Goal: Task Accomplishment & Management: Use online tool/utility

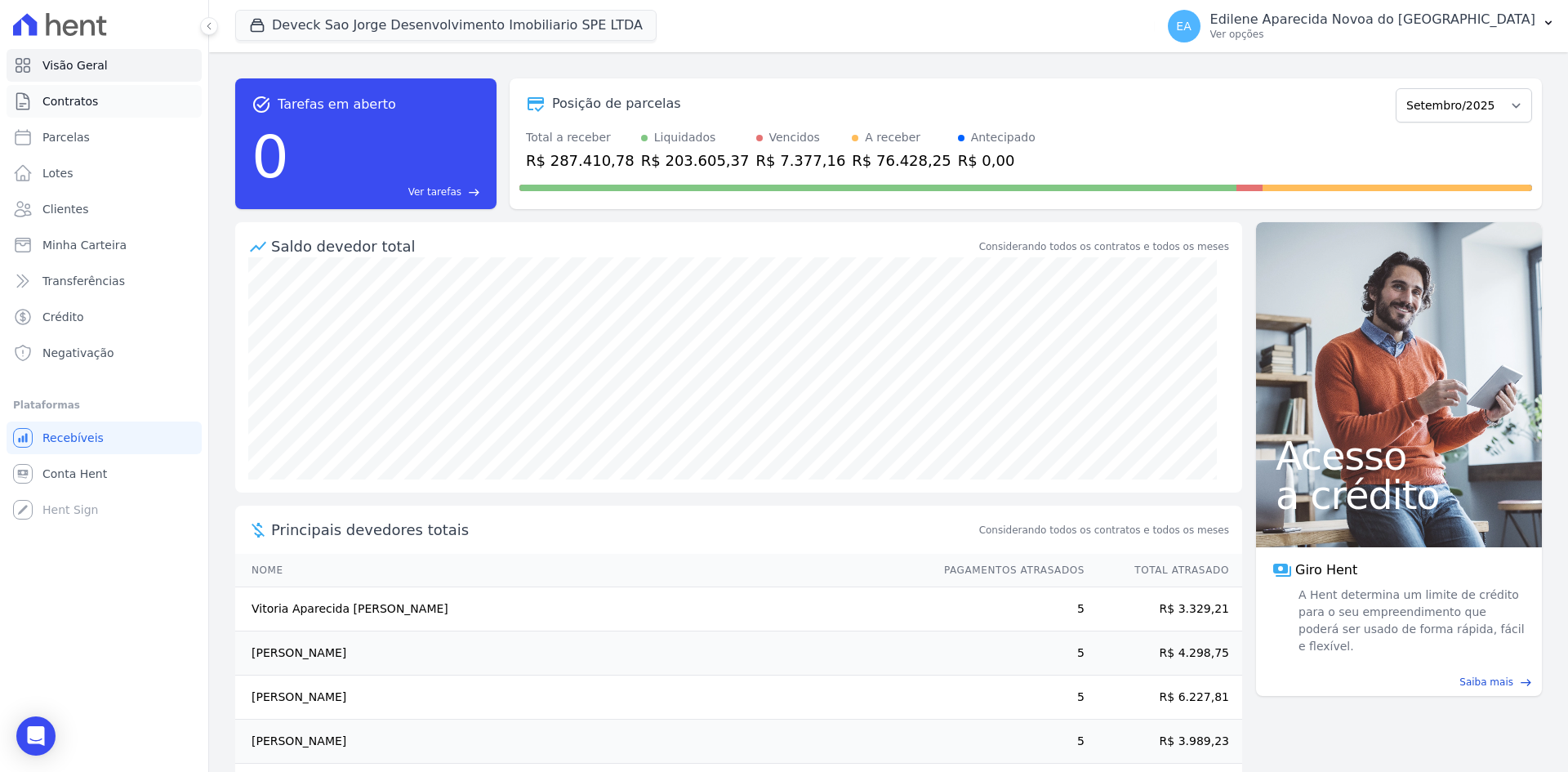
drag, startPoint x: 76, startPoint y: 102, endPoint x: 85, endPoint y: 100, distance: 9.2
click at [76, 102] on span "Contratos" at bounding box center [70, 102] width 55 height 16
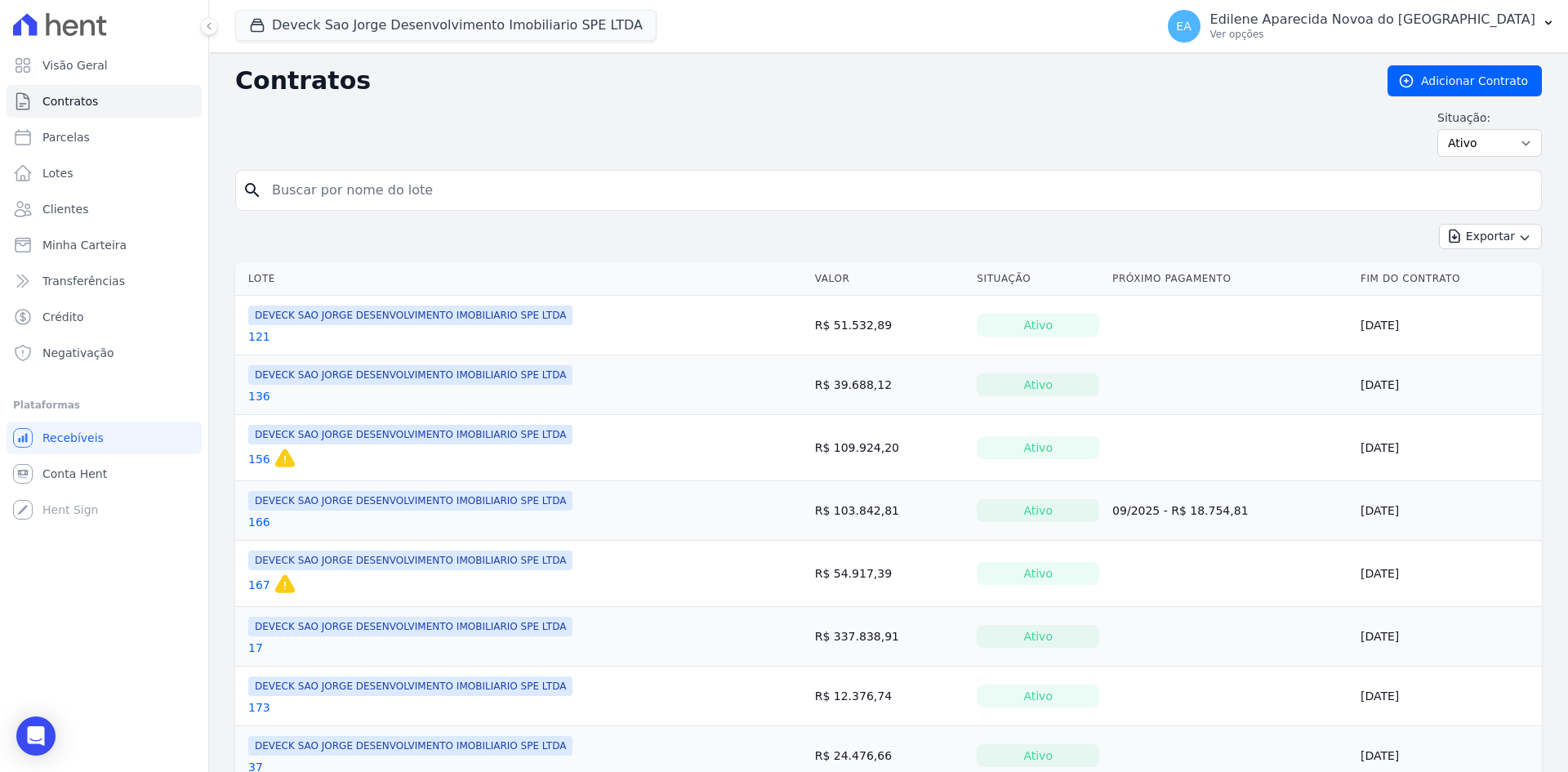
click at [380, 191] on input "search" at bounding box center [898, 190] width 1272 height 33
type input "103"
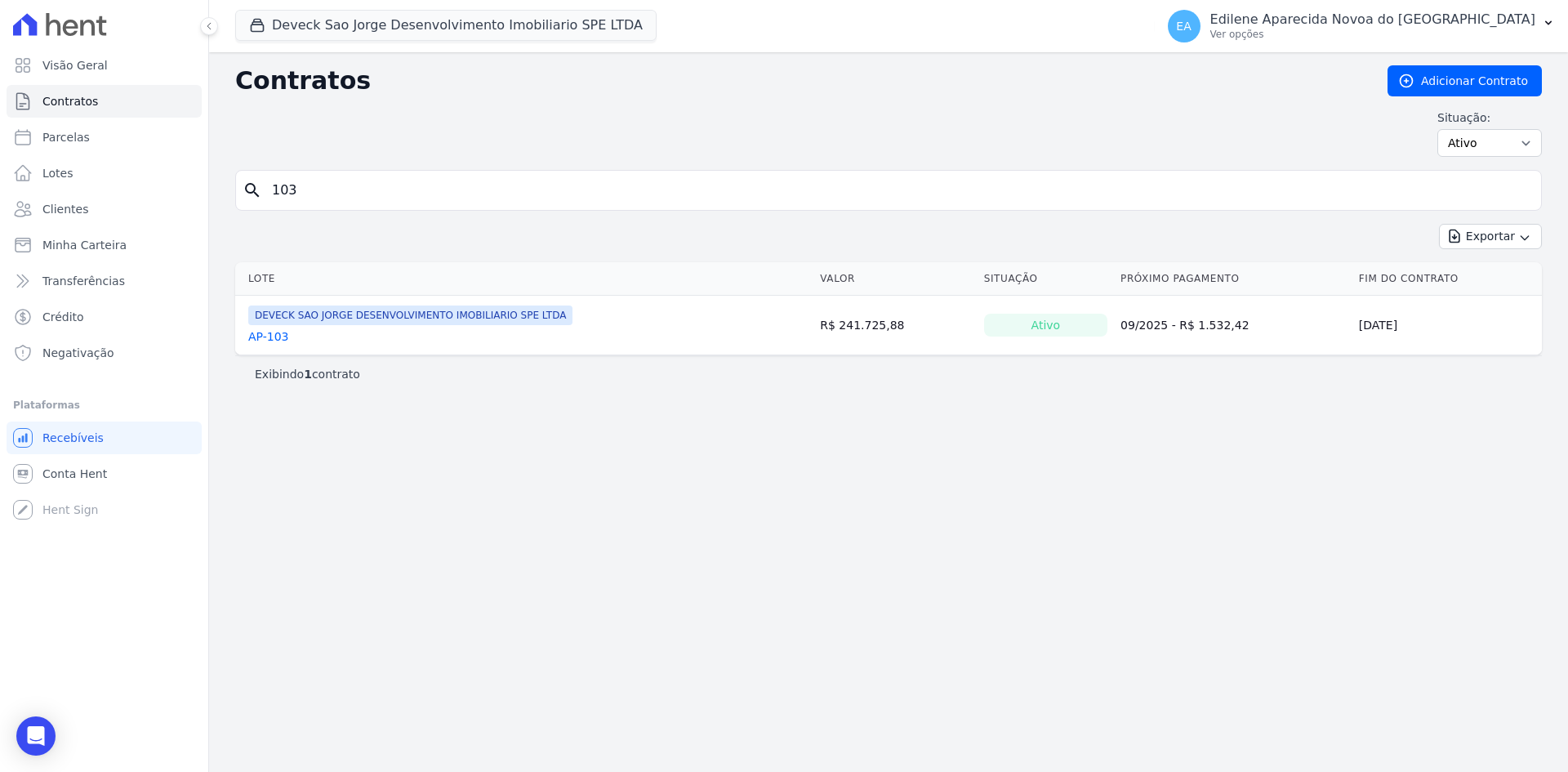
click at [260, 336] on link "AP-103" at bounding box center [269, 337] width 41 height 16
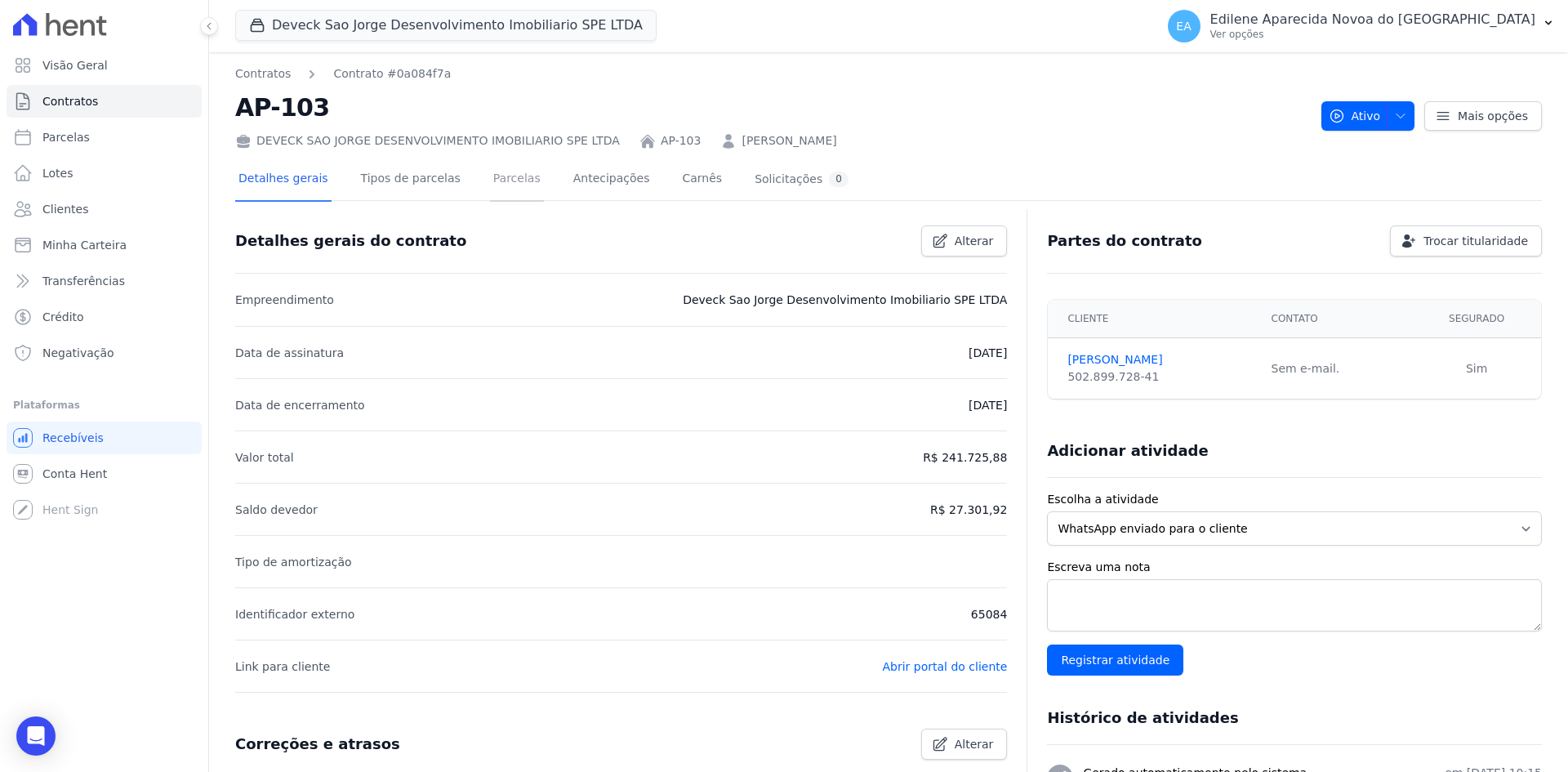
click at [496, 181] on link "Parcelas" at bounding box center [516, 180] width 54 height 44
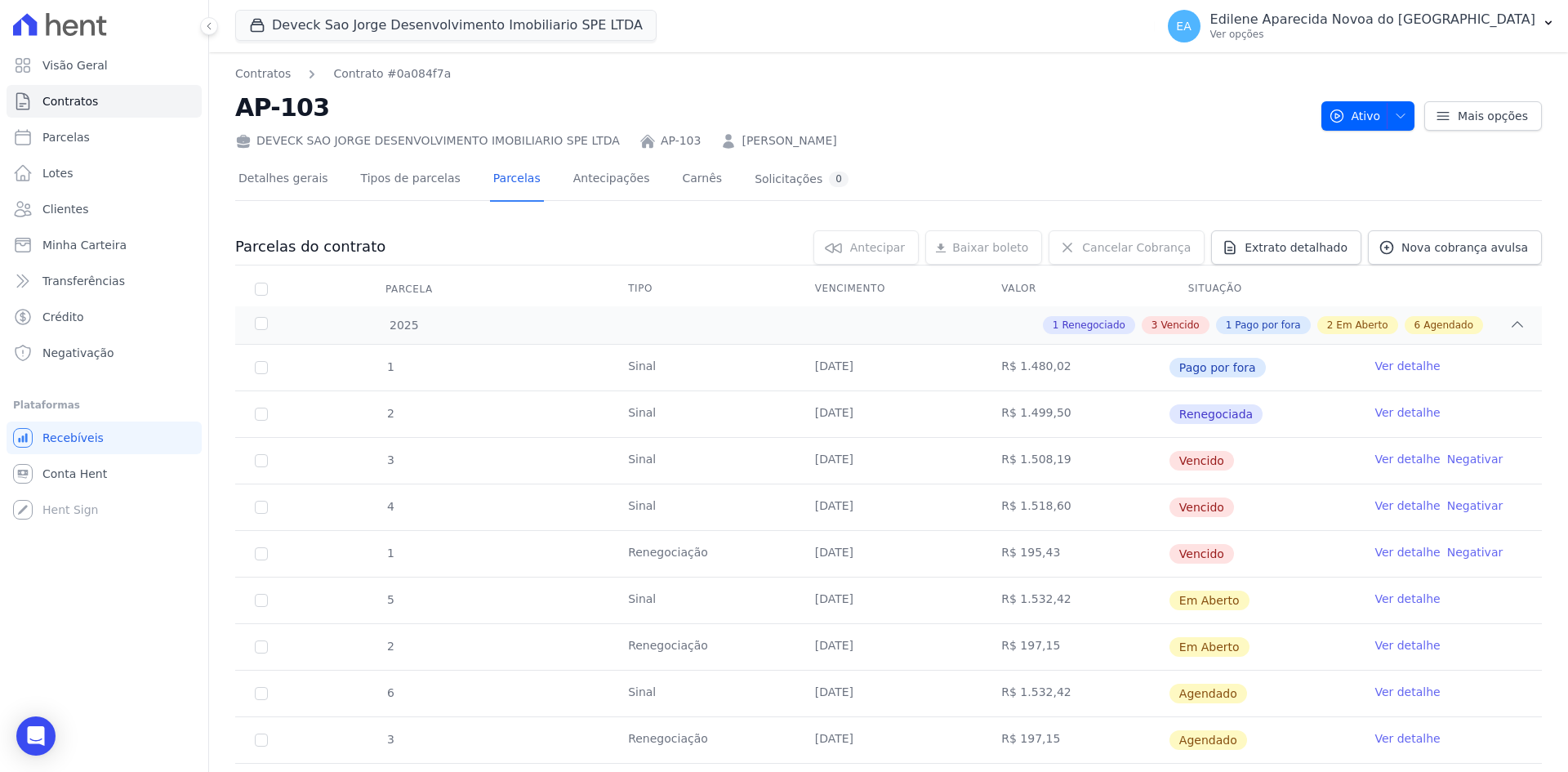
click at [1377, 459] on link "Ver detalhe" at bounding box center [1407, 459] width 65 height 16
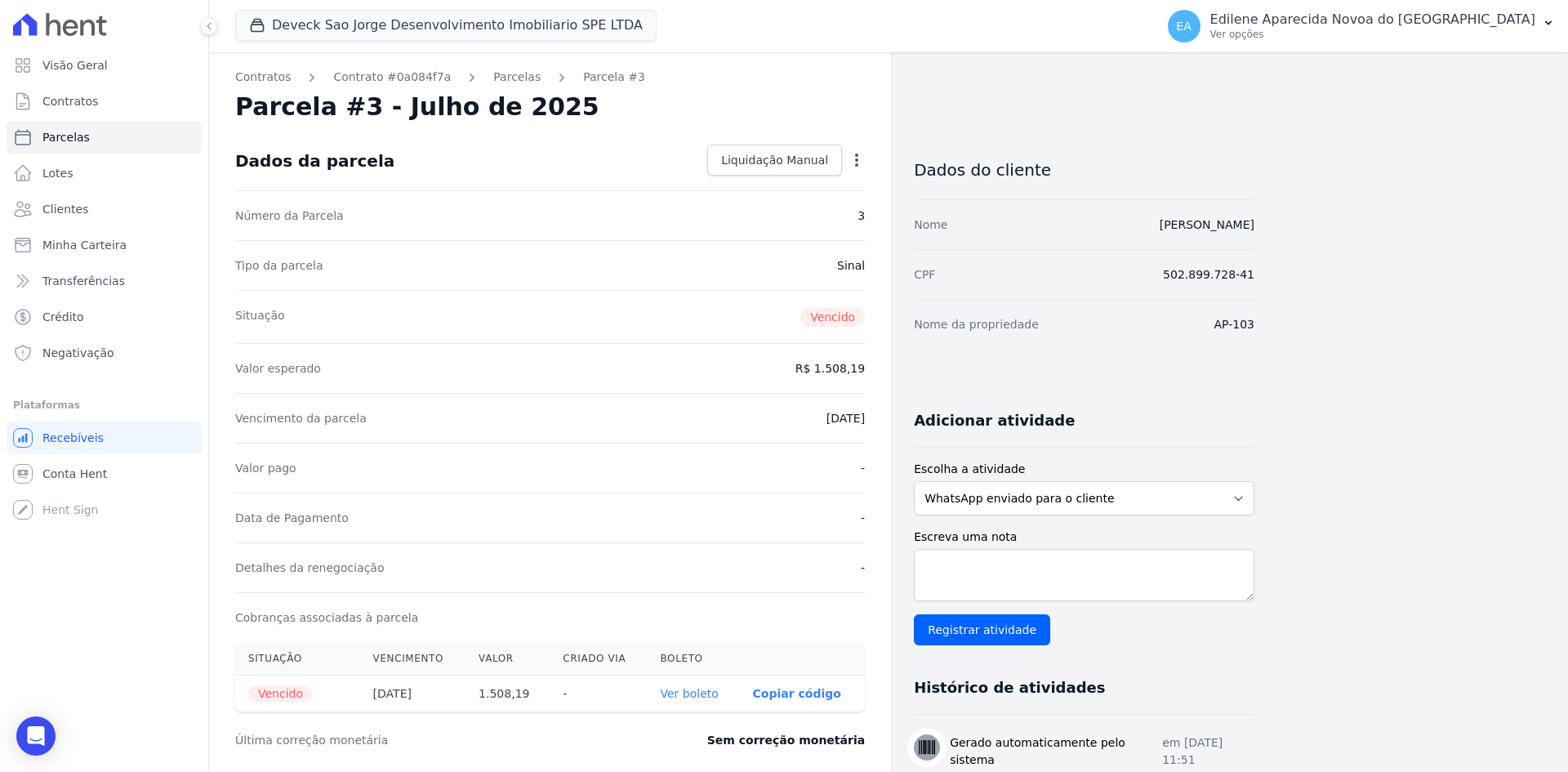
click at [854, 158] on icon "button" at bounding box center [857, 160] width 16 height 16
click at [776, 270] on link "Renegociar" at bounding box center [786, 270] width 143 height 29
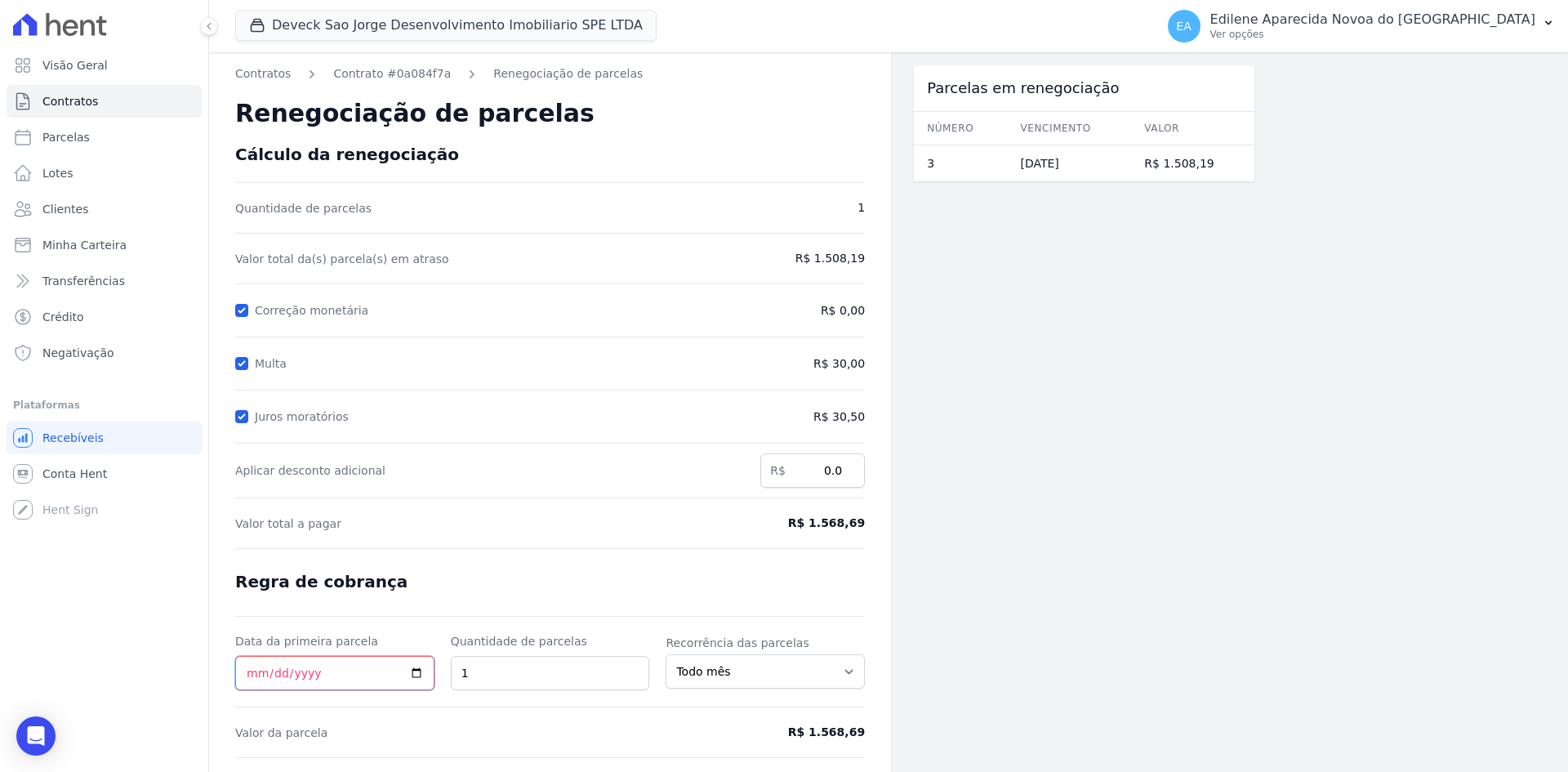
click at [240, 674] on input "Data da primeira parcela" at bounding box center [335, 673] width 199 height 35
type input "[DATE]"
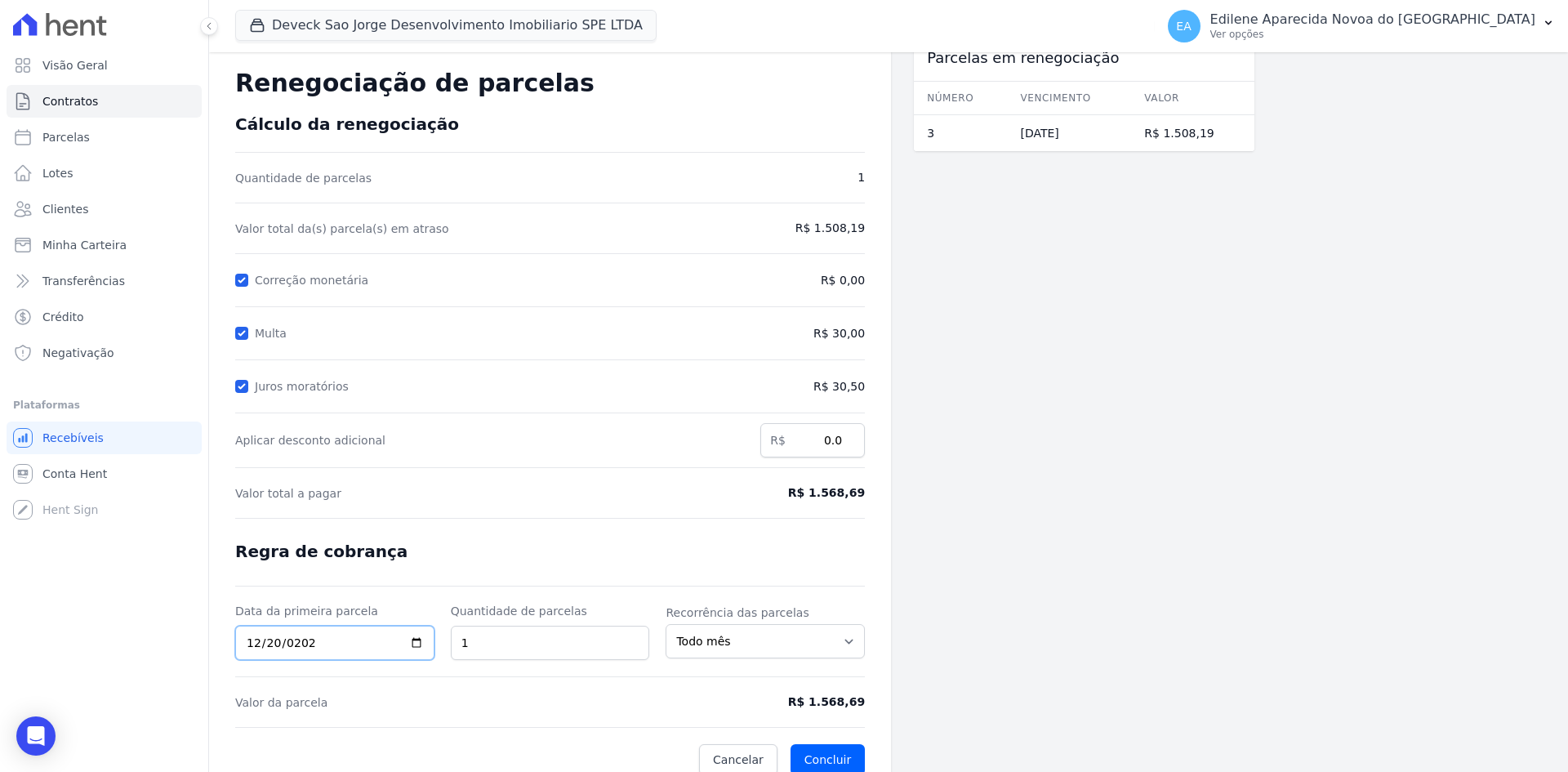
scroll to position [46, 0]
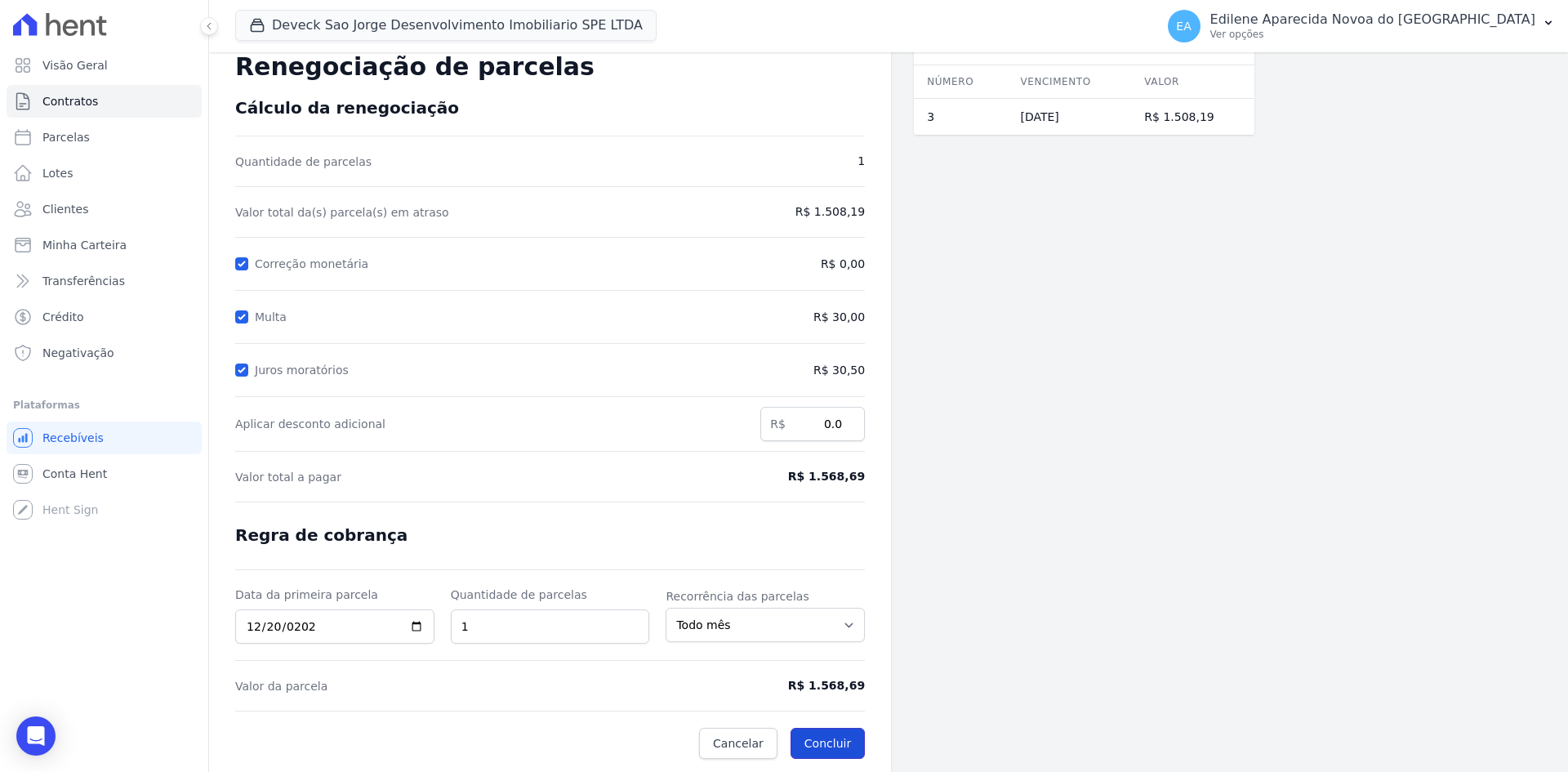
click at [836, 741] on button "Concluir" at bounding box center [827, 743] width 74 height 31
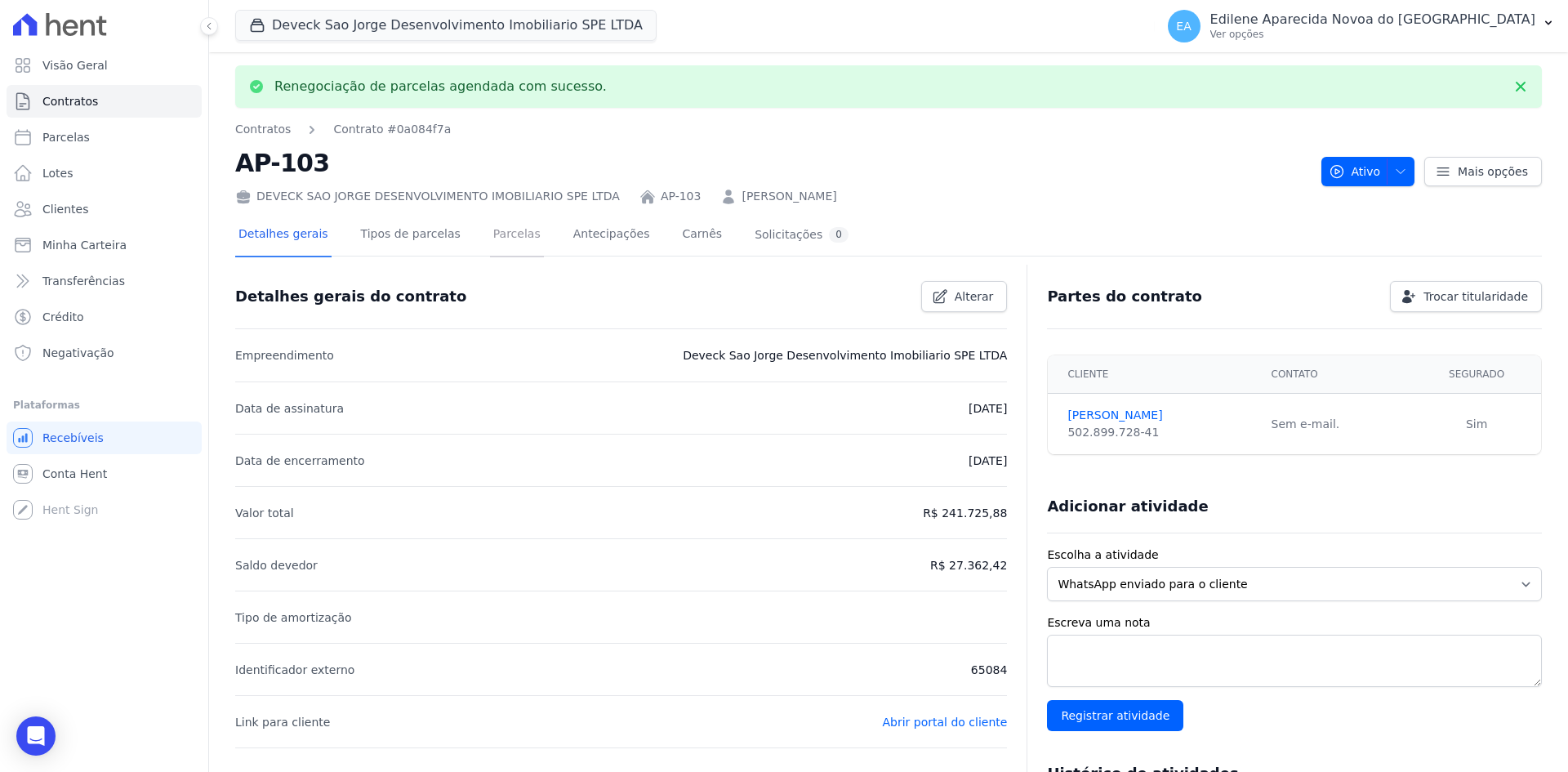
click at [495, 223] on link "Parcelas" at bounding box center [516, 235] width 54 height 44
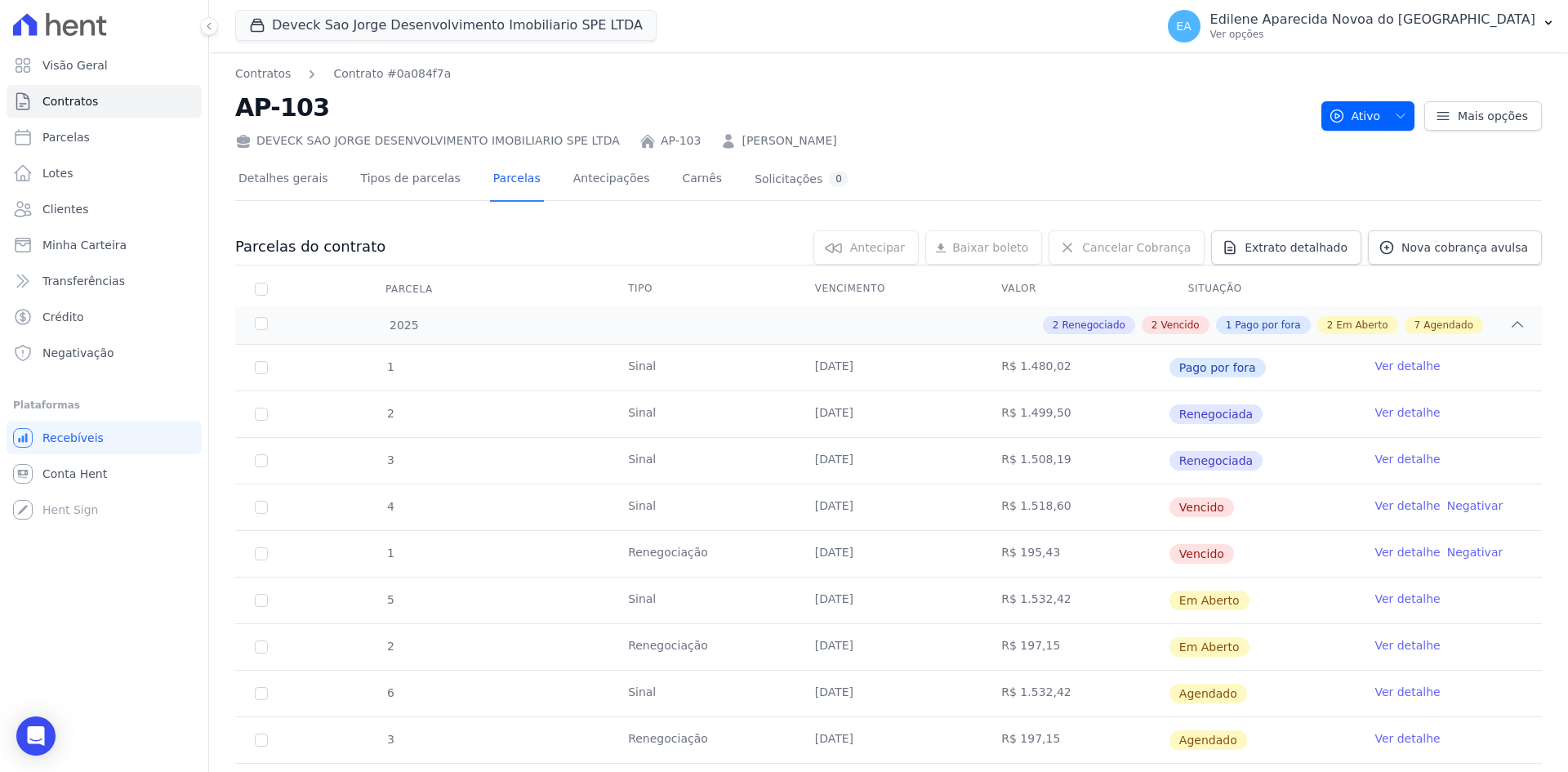
click at [1393, 505] on link "Ver detalhe" at bounding box center [1407, 506] width 65 height 16
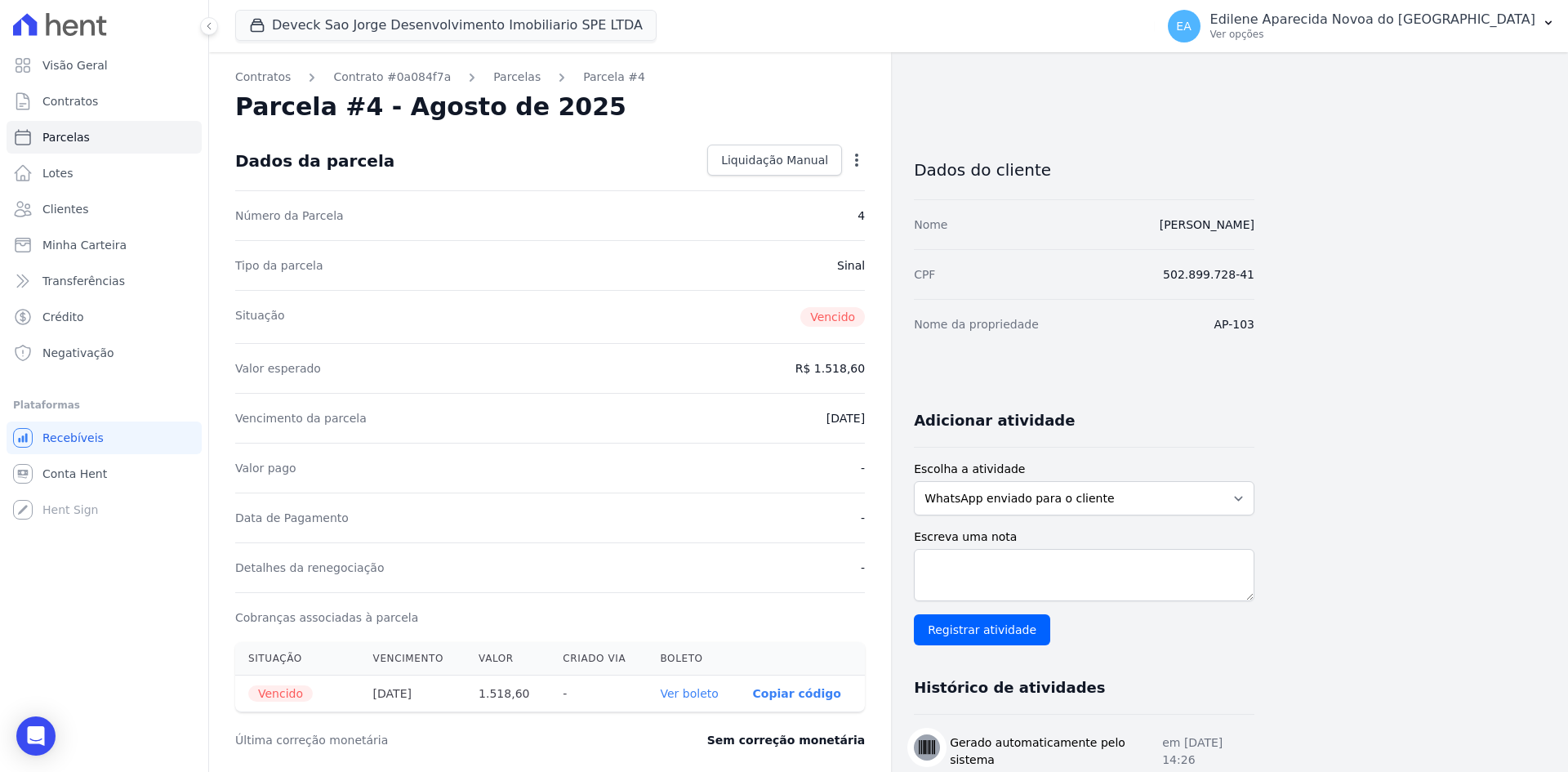
click at [853, 158] on icon "button" at bounding box center [857, 160] width 16 height 16
click at [774, 269] on link "Renegociar" at bounding box center [786, 270] width 143 height 29
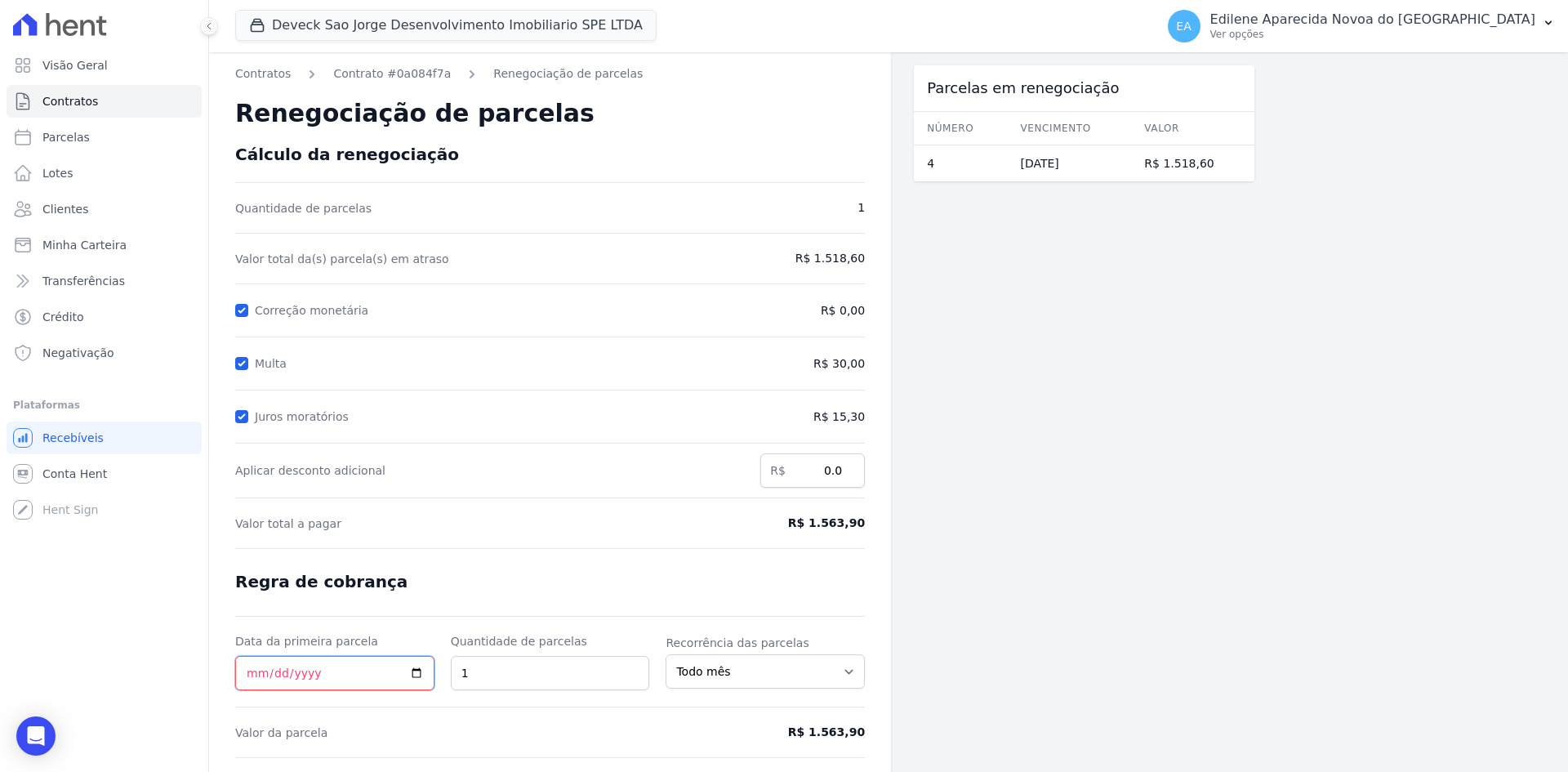
drag, startPoint x: 252, startPoint y: 670, endPoint x: 242, endPoint y: 675, distance: 11.2
click at [249, 670] on input "Data da primeira parcela" at bounding box center [335, 673] width 199 height 35
type input "[DATE]"
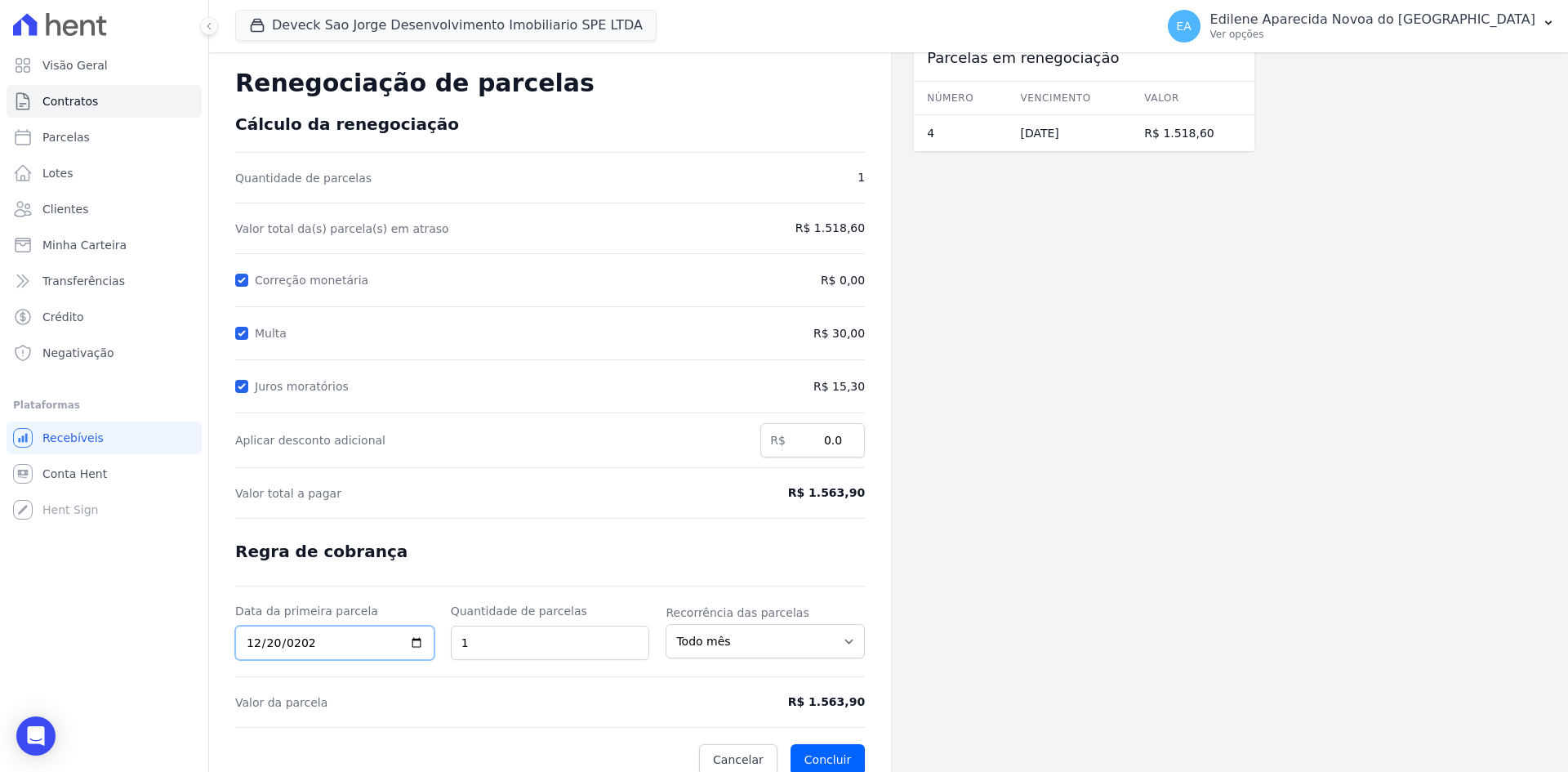
scroll to position [46, 0]
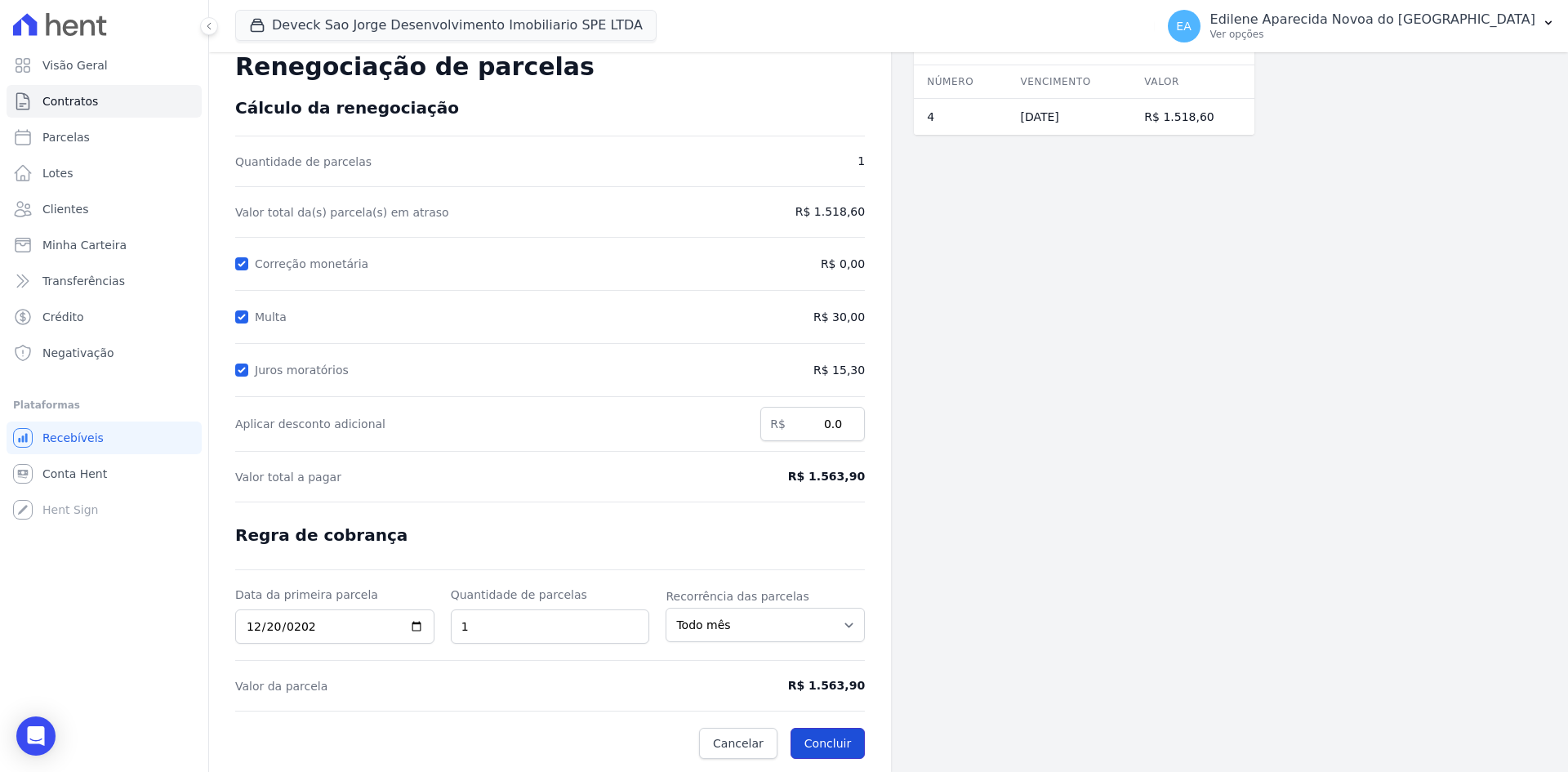
click at [820, 747] on button "Concluir" at bounding box center [827, 743] width 74 height 31
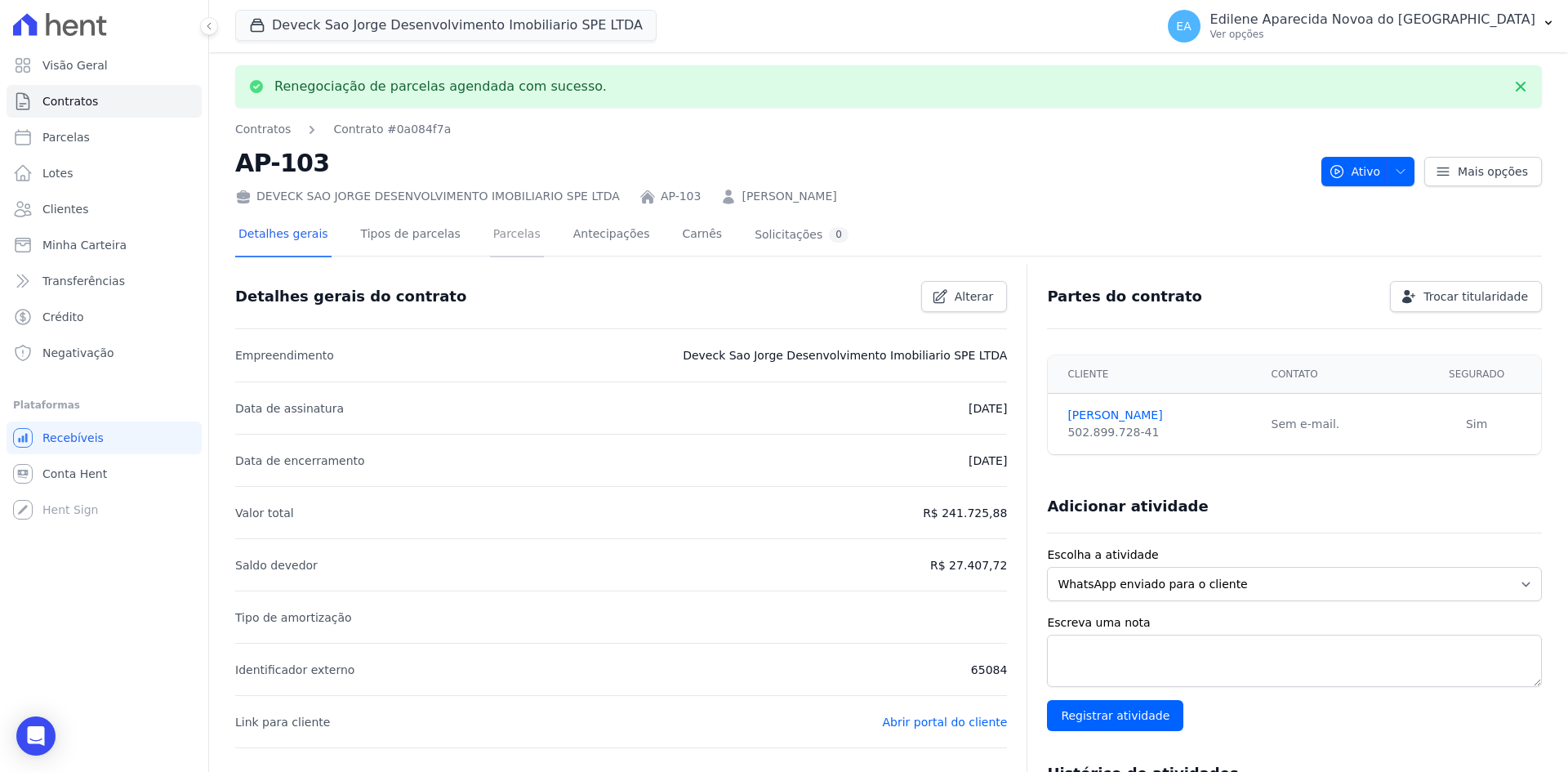
click at [491, 233] on link "Parcelas" at bounding box center [516, 235] width 54 height 44
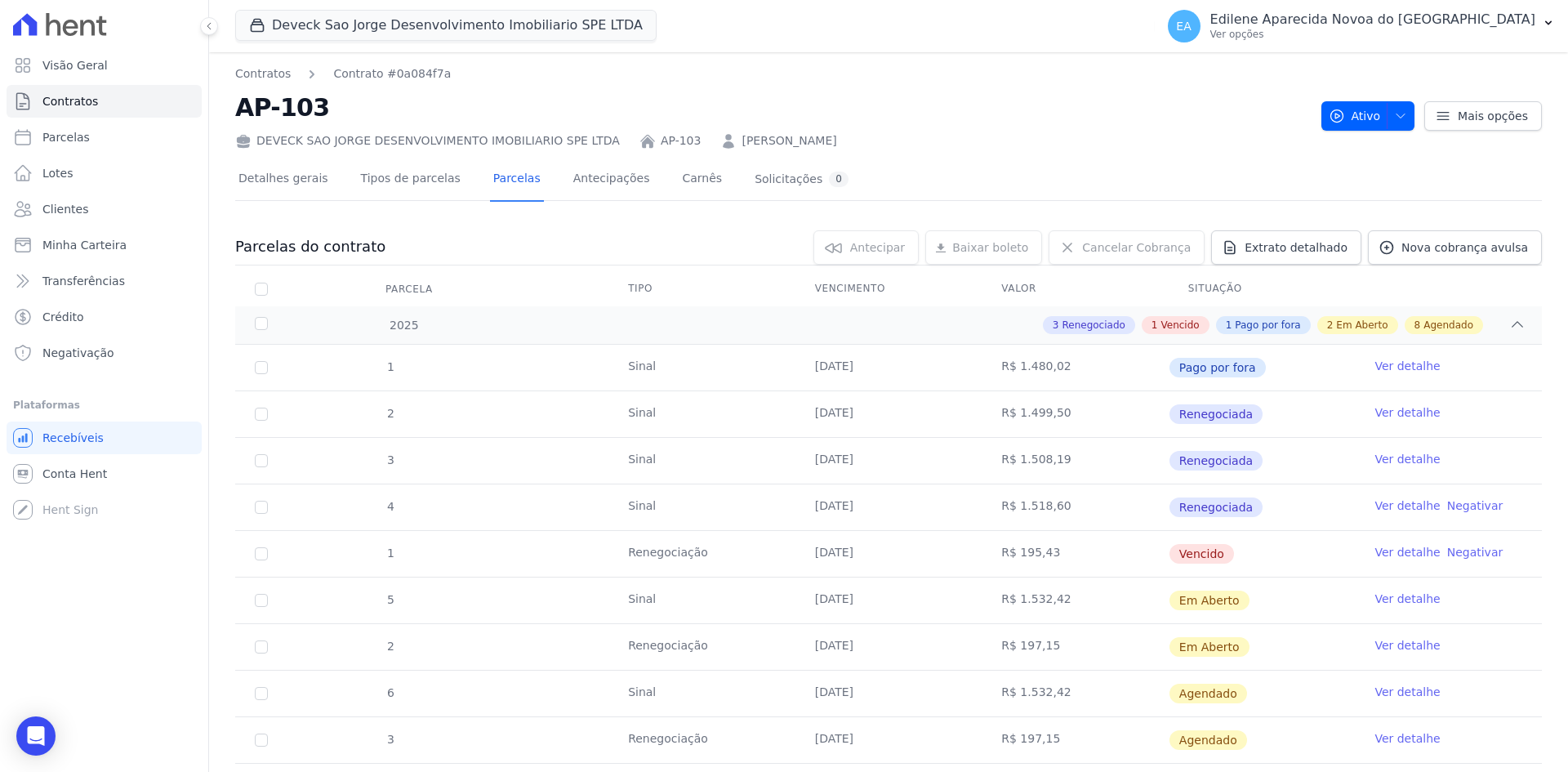
click at [1397, 551] on link "Ver detalhe" at bounding box center [1407, 552] width 65 height 16
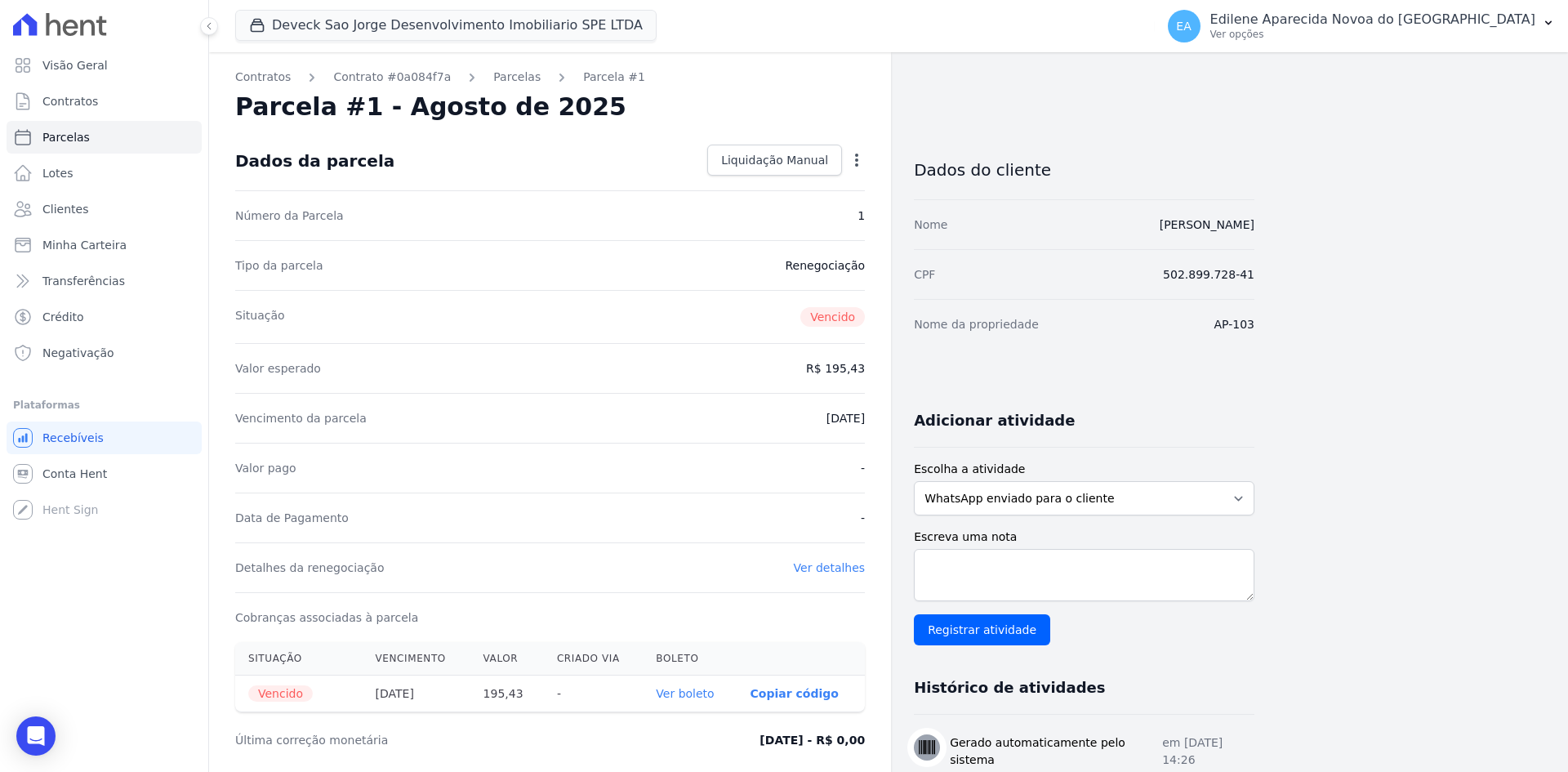
click at [859, 167] on icon "button" at bounding box center [857, 160] width 16 height 16
click at [770, 272] on link "Renegociar" at bounding box center [786, 270] width 143 height 29
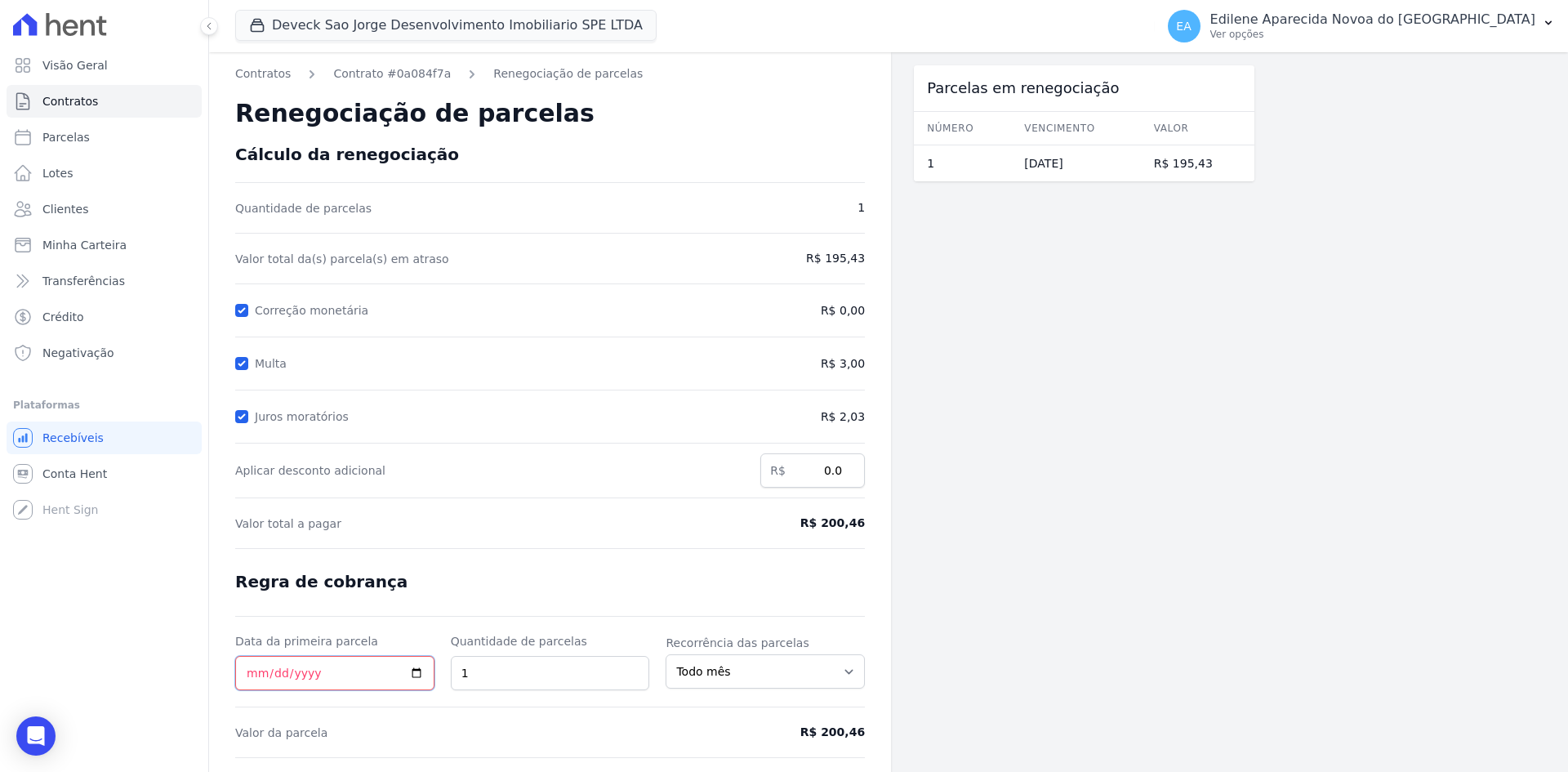
click at [248, 677] on input "Data da primeira parcela" at bounding box center [335, 673] width 199 height 35
click at [253, 678] on input "Data da primeira parcela" at bounding box center [335, 673] width 199 height 35
type input "[DATE]"
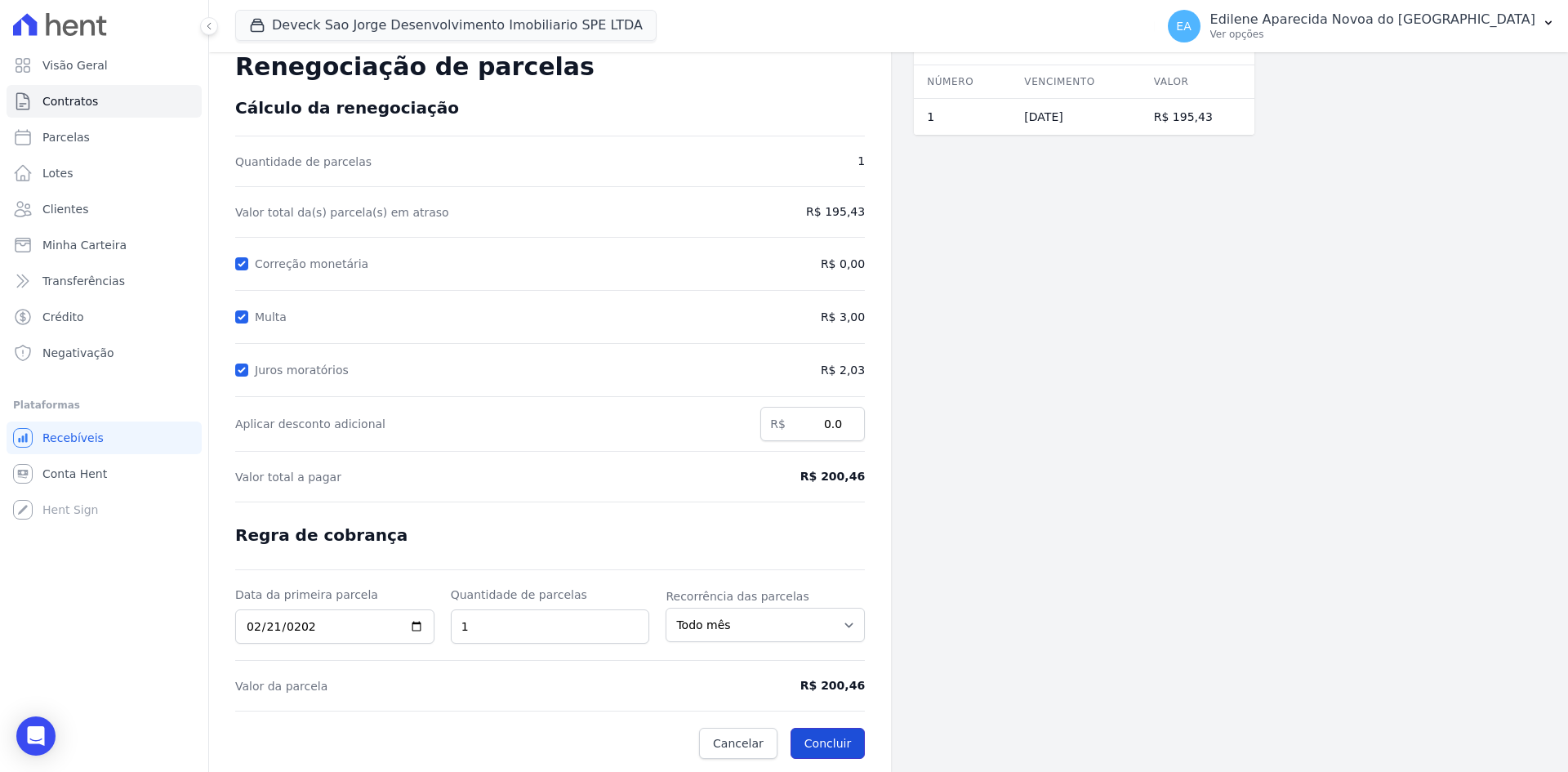
click at [845, 737] on button "Concluir" at bounding box center [827, 743] width 74 height 31
